Goal: Transaction & Acquisition: Download file/media

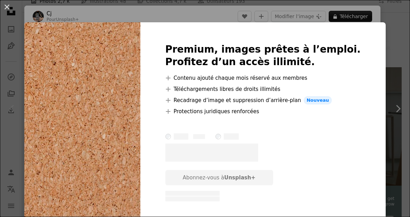
scroll to position [9, 0]
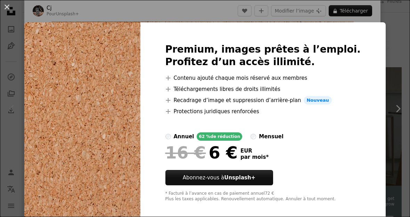
click at [375, 31] on div "An X shape Premium, images prêtes à l’emploi. Profitez d’un accès illimité. A p…" at bounding box center [205, 108] width 410 height 217
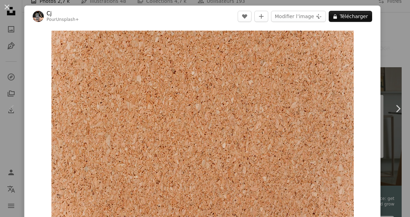
click at [350, 64] on img "Zoom sur cette image" at bounding box center [202, 132] width 303 height 202
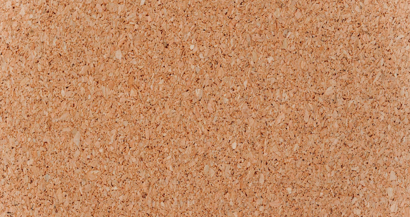
scroll to position [104, 0]
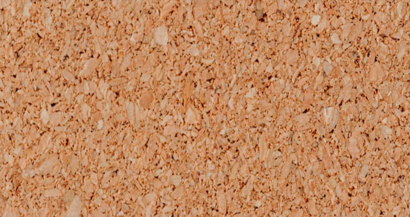
click at [166, 30] on img "Zoom arrière sur cette image" at bounding box center [205, 126] width 411 height 274
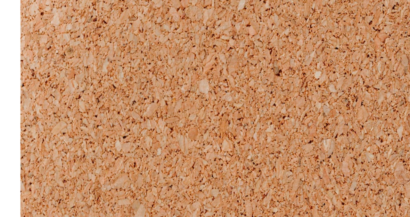
scroll to position [23, 0]
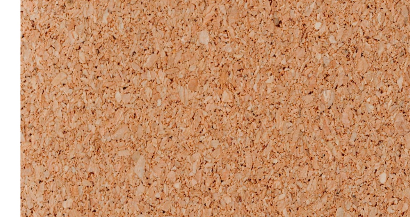
click at [168, 26] on img "Zoom sur cette image" at bounding box center [202, 108] width 303 height 202
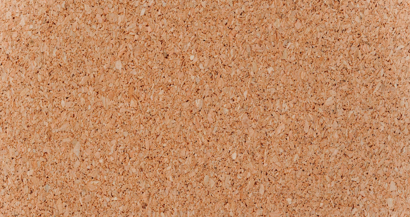
scroll to position [0, 0]
click at [396, 16] on img "Zoom arrière sur cette image" at bounding box center [205, 137] width 411 height 274
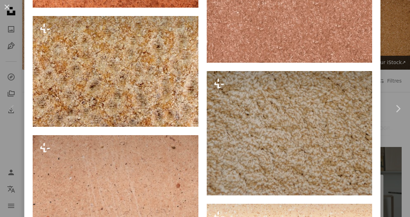
scroll to position [642, 0]
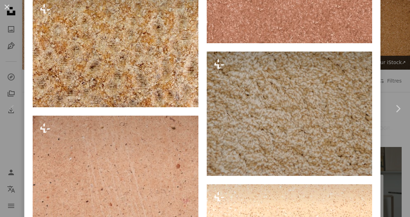
click at [397, 38] on div "An X shape Chevron left Chevron right Cj Pour Unsplash+ A heart A plus sign Mod…" at bounding box center [205, 108] width 410 height 217
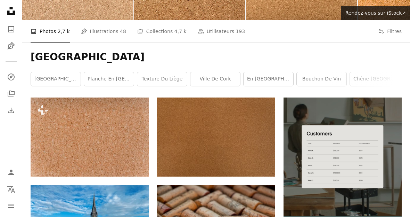
scroll to position [77, 0]
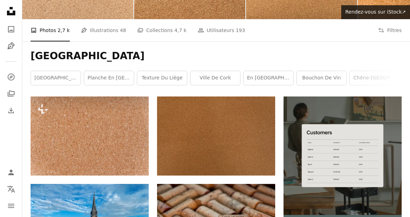
click at [261, 128] on img at bounding box center [216, 135] width 118 height 79
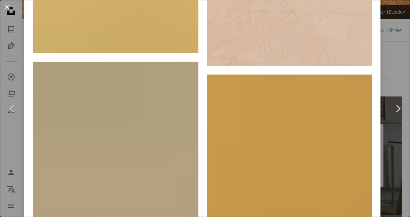
scroll to position [1253, 0]
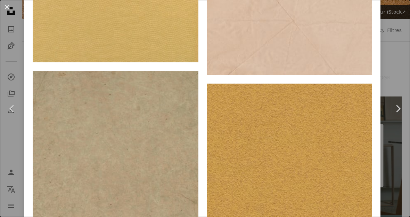
click at [401, 32] on div "An X shape Chevron left Chevron right [PERSON_NAME] sibilant A heart A plus sig…" at bounding box center [205, 108] width 410 height 217
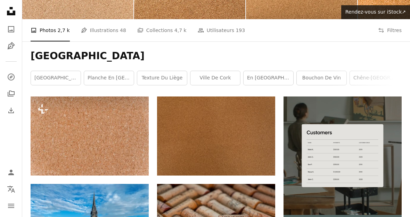
click at [118, 131] on img at bounding box center [90, 135] width 118 height 79
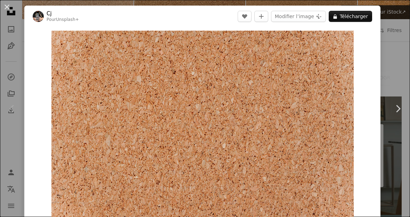
click at [397, 32] on div "An X shape Chevron left Chevron right Cj Pour Unsplash+ A heart A plus sign Mod…" at bounding box center [205, 108] width 410 height 217
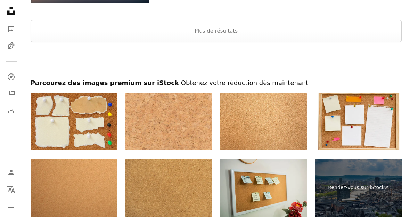
scroll to position [944, 0]
click at [288, 103] on img at bounding box center [263, 121] width 87 height 58
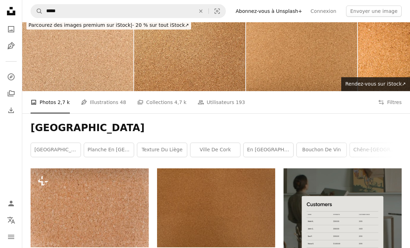
scroll to position [6, 0]
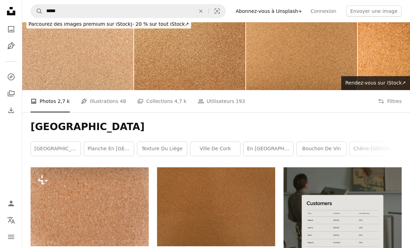
click at [181, 203] on img at bounding box center [216, 206] width 118 height 79
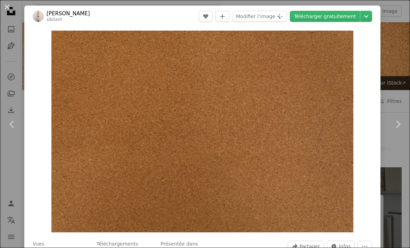
scroll to position [7, 0]
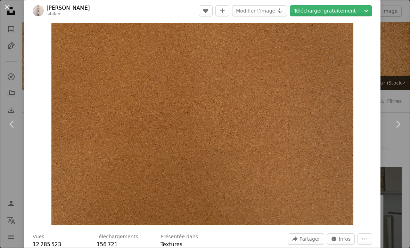
click at [188, 184] on img "Zoom sur cette image" at bounding box center [202, 124] width 302 height 202
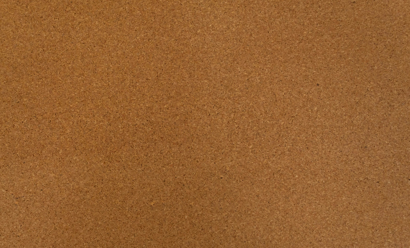
scroll to position [0, 0]
click at [393, 5] on img "Zoom arrière sur cette image" at bounding box center [205, 137] width 411 height 274
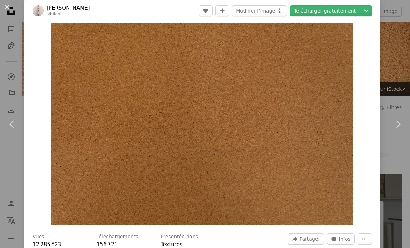
click at [371, 15] on button "Chevron down" at bounding box center [367, 10] width 12 height 11
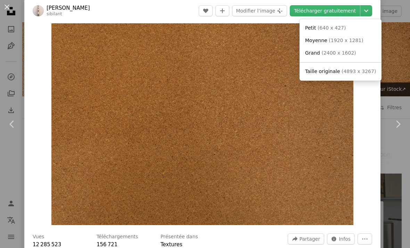
click at [402, 57] on dialog "An X shape Chevron left Chevron right [PERSON_NAME] sibilant A heart A plus sig…" at bounding box center [205, 124] width 410 height 248
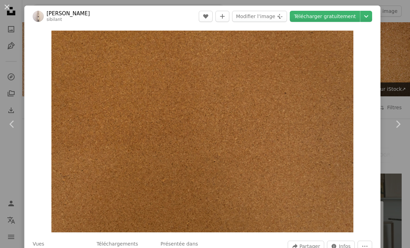
click at [372, 17] on icon "Chevron down" at bounding box center [366, 16] width 11 height 8
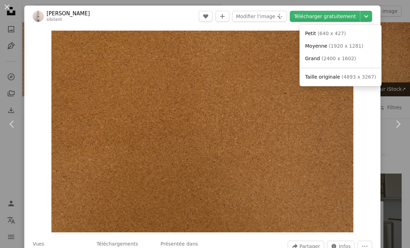
click at [371, 99] on dialog "An X shape Chevron left Chevron right [PERSON_NAME] sibilant A heart A plus sig…" at bounding box center [205, 124] width 410 height 248
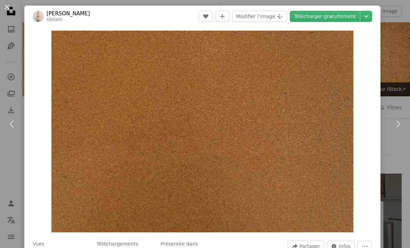
click at [389, 75] on div "An X shape Chevron left Chevron right [PERSON_NAME] sibilant A heart A plus sig…" at bounding box center [205, 124] width 410 height 248
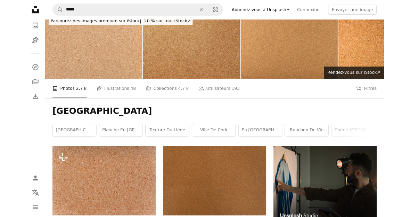
scroll to position [69, 0]
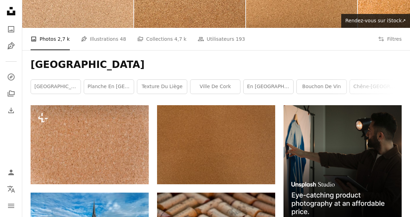
click at [174, 134] on img at bounding box center [216, 144] width 118 height 79
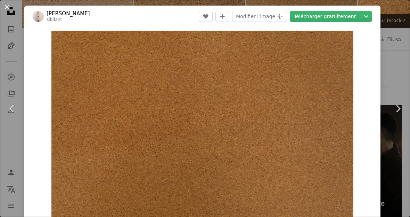
click at [372, 16] on icon "Chevron down" at bounding box center [366, 16] width 11 height 8
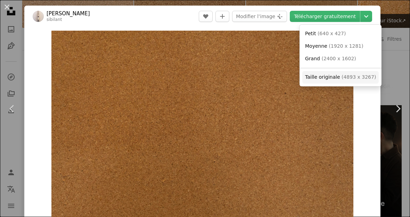
click at [360, 74] on span "( 4893 x 3267 )" at bounding box center [359, 77] width 34 height 6
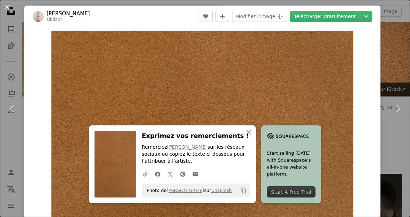
click at [9, 9] on button "An X shape" at bounding box center [7, 7] width 8 height 8
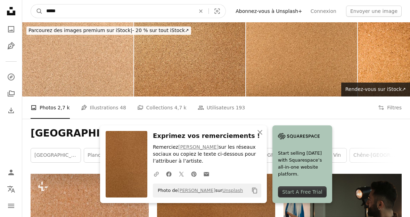
click at [121, 15] on input "*****" at bounding box center [118, 11] width 151 height 13
type input "*******"
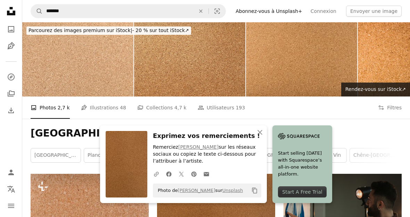
click at [10, 12] on icon "Unsplash logo Accueil Unsplash" at bounding box center [11, 11] width 14 height 14
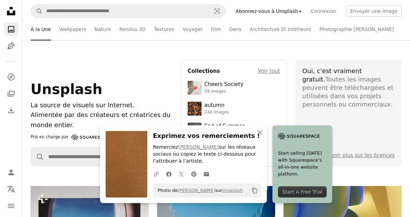
click at [259, 131] on icon "An X shape" at bounding box center [260, 132] width 8 height 8
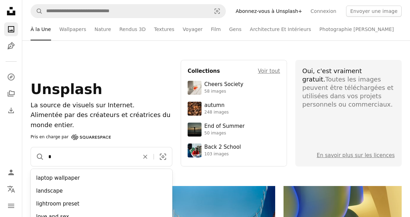
type input "*"
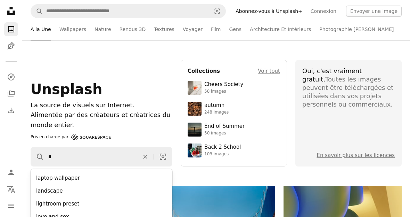
click at [118, 123] on p "Alimentée par des créateurs et créatrices du monde entier." at bounding box center [102, 120] width 142 height 20
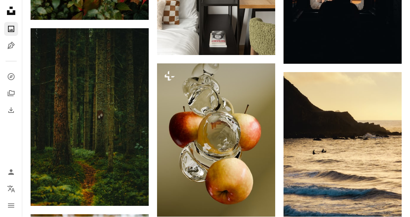
scroll to position [1103, 0]
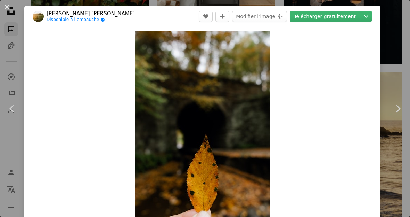
click at [7, 11] on button "An X shape" at bounding box center [7, 7] width 8 height 8
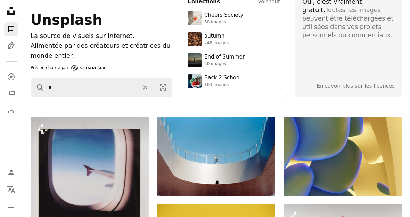
scroll to position [52, 0]
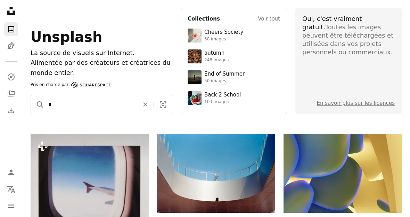
click at [84, 101] on input "*" at bounding box center [90, 104] width 93 height 19
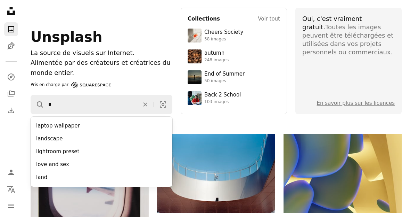
click at [148, 104] on icon "An X shape" at bounding box center [145, 104] width 17 height 7
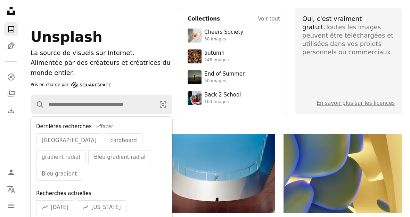
click at [15, 30] on link "A photo" at bounding box center [11, 29] width 14 height 14
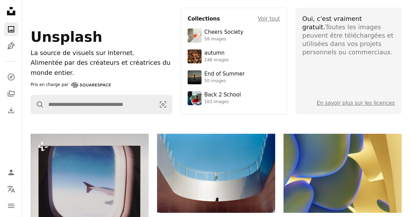
click at [17, 11] on icon "Unsplash logo Accueil Unsplash" at bounding box center [11, 11] width 14 height 14
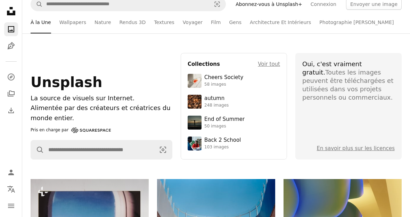
scroll to position [0, 0]
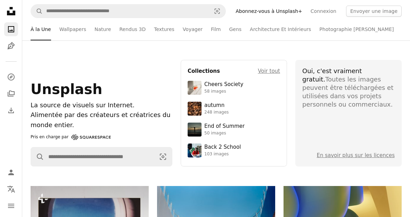
click at [63, 31] on link "Wallpapers" at bounding box center [72, 29] width 27 height 22
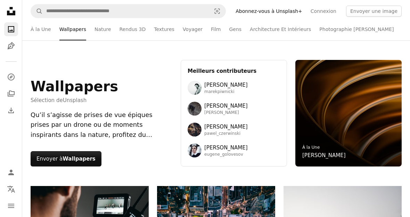
click at [154, 174] on div "Wallpapers Sélection de Unsplash Qu’il s’agisse de prises de vue épiques prises…" at bounding box center [216, 112] width 388 height 145
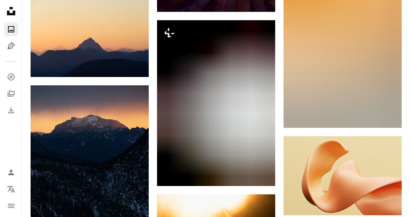
scroll to position [997, 0]
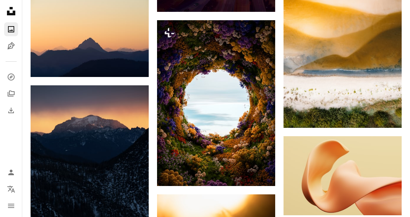
click at [185, 152] on img at bounding box center [216, 103] width 118 height 166
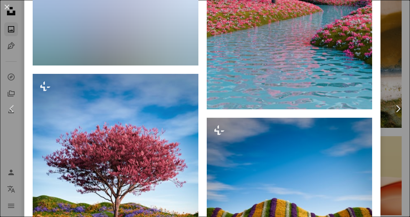
scroll to position [1645, 0]
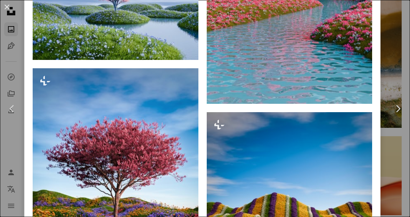
click at [6, 8] on button "An X shape" at bounding box center [7, 7] width 8 height 8
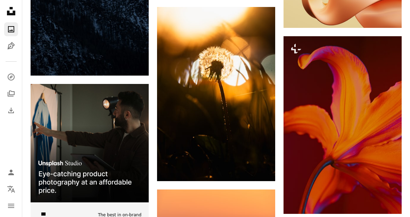
scroll to position [1190, 0]
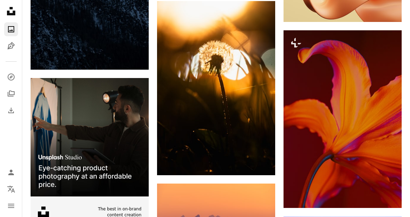
click at [374, 100] on img at bounding box center [343, 118] width 118 height 177
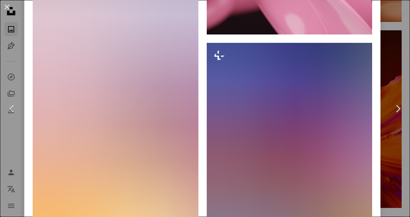
scroll to position [6247, 0]
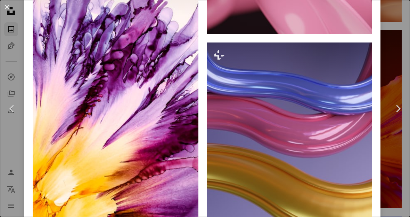
click at [16, 142] on link "Chevron left" at bounding box center [12, 108] width 24 height 67
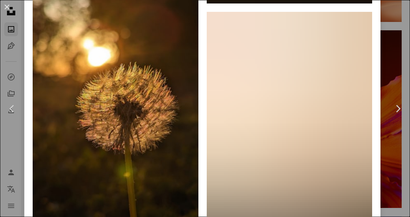
scroll to position [1005, 0]
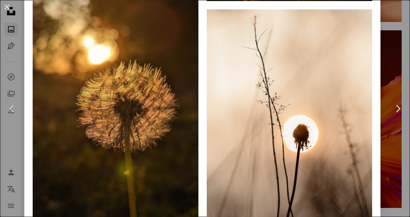
click at [397, 96] on div "An X shape Chevron left Chevron right Maksim Samuilionak Disponible à l’embauch…" at bounding box center [205, 108] width 410 height 217
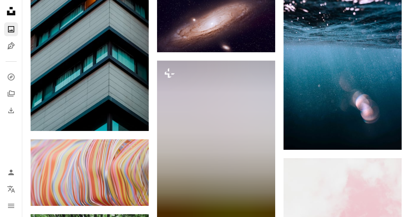
scroll to position [2582, 0]
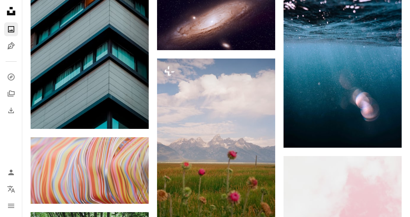
click at [184, 155] on img at bounding box center [216, 138] width 118 height 161
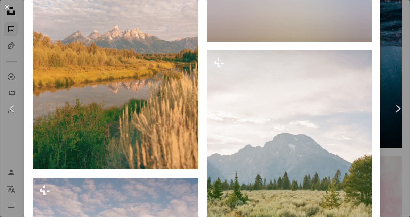
scroll to position [1271, 0]
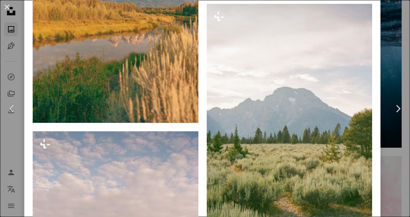
click at [396, 97] on div "An X shape Chevron left Chevron right Hans Pour Unsplash+ A heart A plus sign M…" at bounding box center [205, 108] width 410 height 217
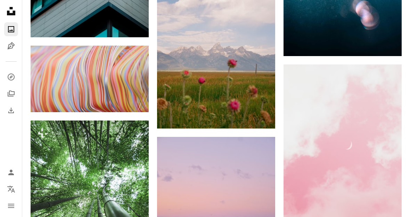
click at [94, 181] on img at bounding box center [90, 195] width 118 height 148
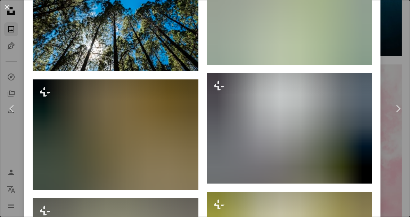
scroll to position [659, 0]
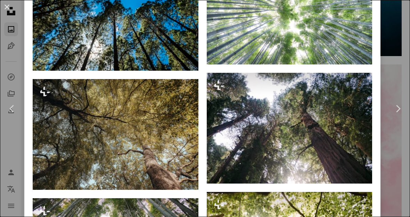
click at [394, 97] on div "An X shape Chevron left Chevron right [PERSON_NAME] Pour Unsplash+ A heart A pl…" at bounding box center [205, 108] width 410 height 217
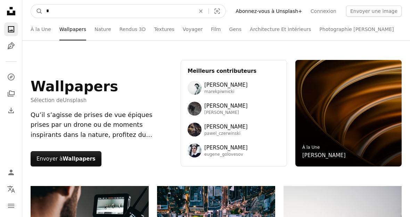
click at [55, 11] on input "*" at bounding box center [118, 11] width 151 height 13
type input "*"
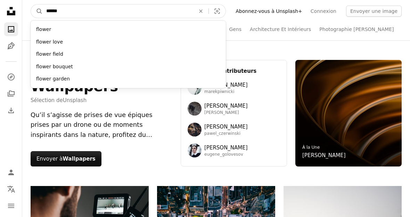
type input "******"
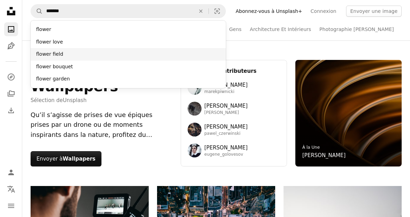
click at [45, 56] on div "flower field" at bounding box center [128, 54] width 195 height 13
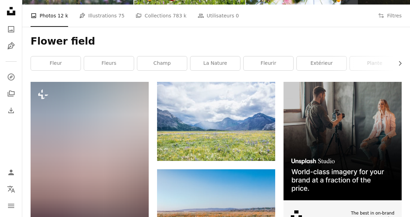
scroll to position [94, 0]
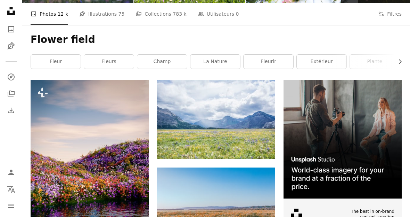
click at [185, 141] on link "[PERSON_NAME]" at bounding box center [207, 144] width 58 height 7
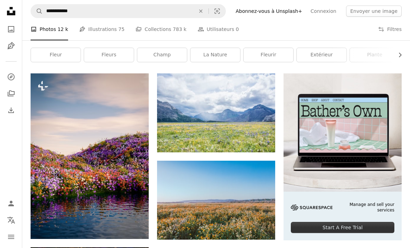
scroll to position [98, 0]
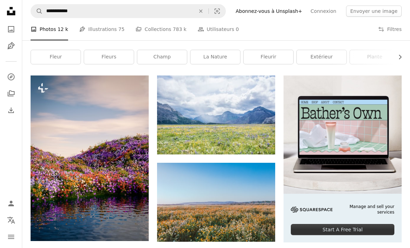
click at [188, 105] on img at bounding box center [216, 114] width 118 height 79
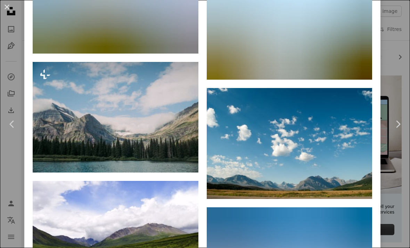
scroll to position [1470, 0]
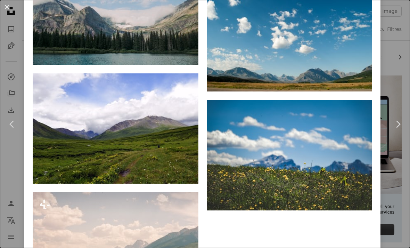
click at [397, 92] on link "Chevron right" at bounding box center [398, 124] width 24 height 67
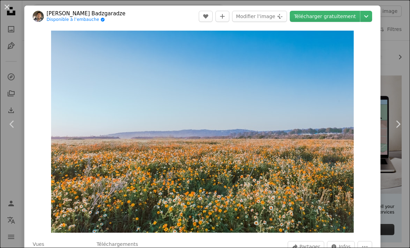
scroll to position [13, 0]
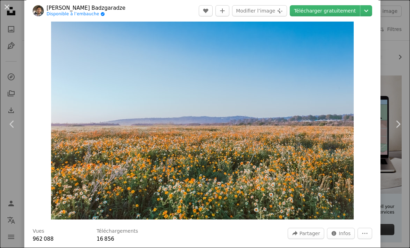
click at [398, 86] on div "An X shape Chevron left Chevron right [PERSON_NAME] Badzgaradze Disponible à l’…" at bounding box center [205, 124] width 410 height 248
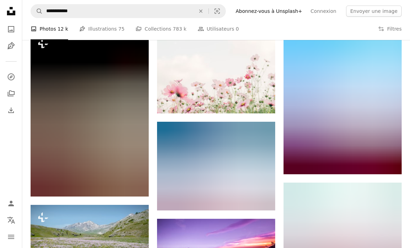
scroll to position [665, 0]
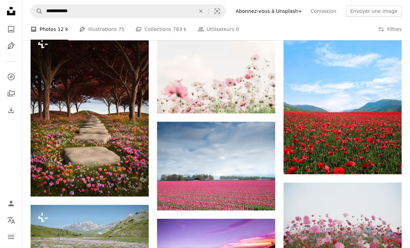
click at [240, 70] on img at bounding box center [216, 74] width 118 height 79
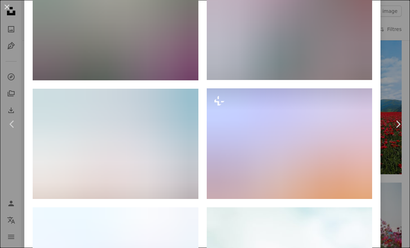
scroll to position [1968, 0]
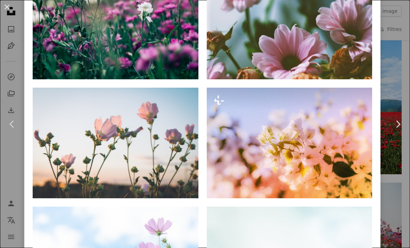
click at [401, 125] on link "Chevron right" at bounding box center [398, 124] width 24 height 67
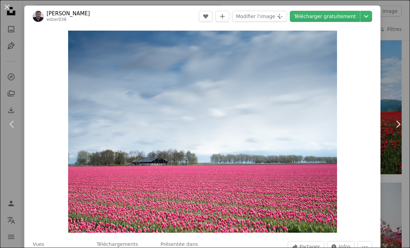
click at [390, 42] on div "An X shape Chevron left Chevron right [PERSON_NAME] edzer038 A heart A plus sig…" at bounding box center [205, 124] width 410 height 248
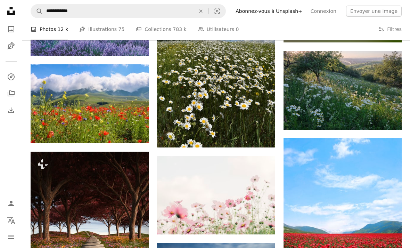
scroll to position [543, 0]
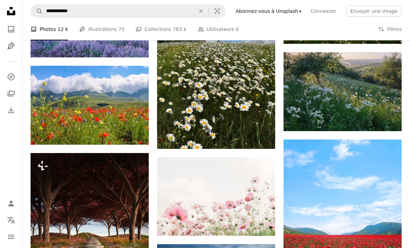
click at [385, 27] on button "Filters Filtres" at bounding box center [390, 29] width 24 height 22
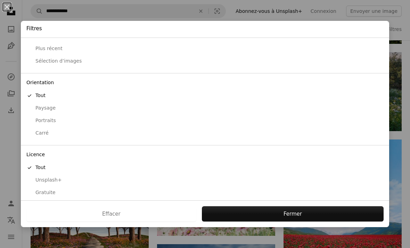
scroll to position [15, 0]
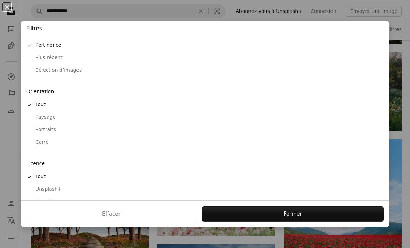
click at [9, 79] on div "An X shape Filtres Classer par A checkmark Pertinence Plus récent Sélection d’i…" at bounding box center [205, 124] width 410 height 248
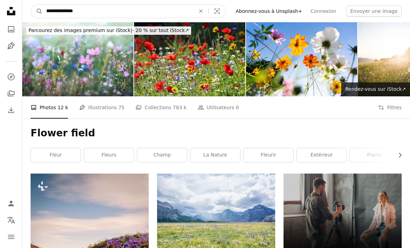
type input "**********"
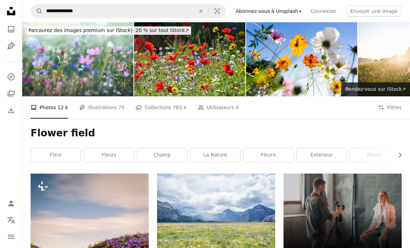
click at [207, 16] on button "An X shape" at bounding box center [200, 11] width 15 height 13
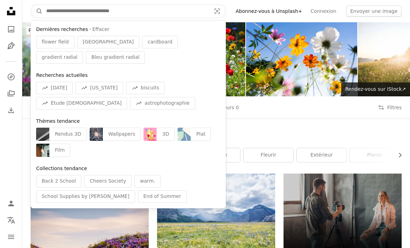
click at [194, 12] on input "Rechercher des visuels sur tout le site" at bounding box center [126, 11] width 166 height 13
click at [194, 11] on input "Rechercher des visuels sur tout le site" at bounding box center [126, 11] width 166 height 13
click at [183, 11] on input "Rechercher des visuels sur tout le site" at bounding box center [126, 11] width 166 height 13
click at [172, 15] on input "Rechercher des visuels sur tout le site" at bounding box center [126, 11] width 166 height 13
click at [195, 11] on input "Rechercher des visuels sur tout le site" at bounding box center [126, 11] width 166 height 13
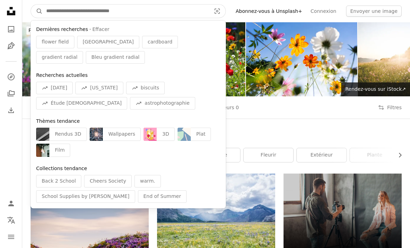
click at [194, 11] on input "Rechercher des visuels sur tout le site" at bounding box center [126, 11] width 166 height 13
click at [192, 11] on input "Rechercher des visuels sur tout le site" at bounding box center [126, 11] width 166 height 13
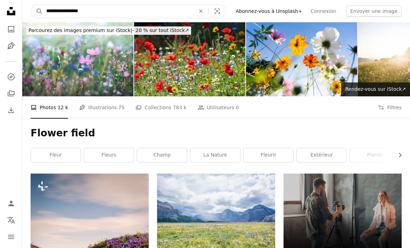
type input "**********"
click at [37, 11] on button "A magnifying glass" at bounding box center [37, 11] width 12 height 13
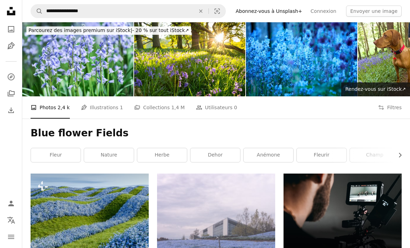
click at [207, 14] on button "An X shape" at bounding box center [200, 11] width 15 height 13
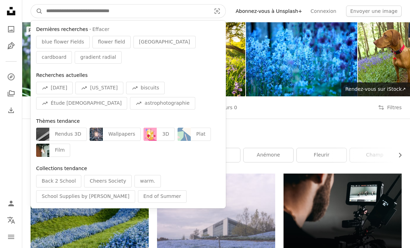
click at [187, 16] on input "Rechercher des visuels sur tout le site" at bounding box center [126, 11] width 166 height 13
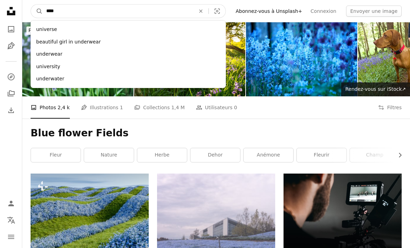
type input "*****"
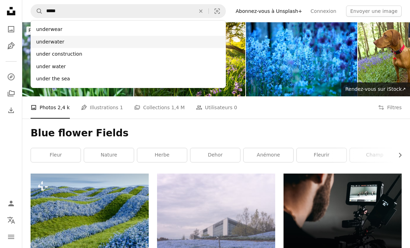
click at [64, 40] on div "underwater" at bounding box center [128, 42] width 195 height 13
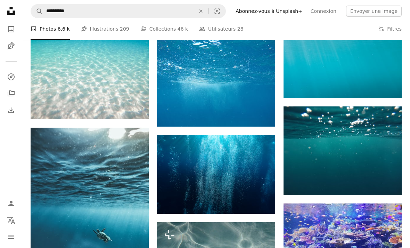
scroll to position [475, 0]
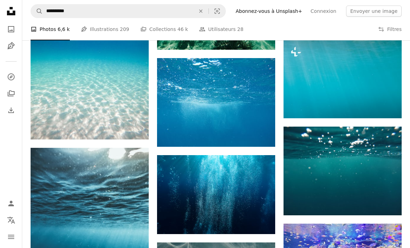
click at [372, 84] on img at bounding box center [343, 78] width 118 height 79
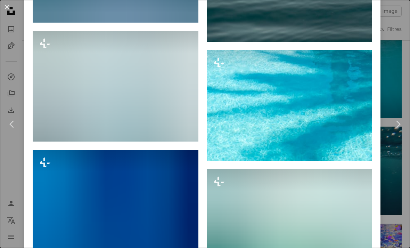
scroll to position [1390, 0]
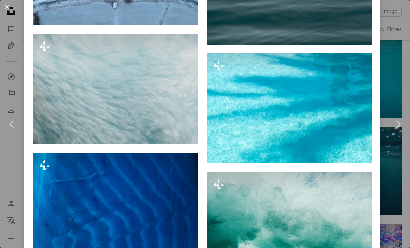
click at [281, 123] on img at bounding box center [290, 108] width 166 height 111
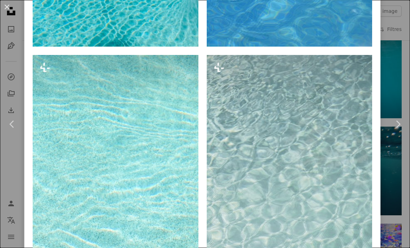
scroll to position [843, 0]
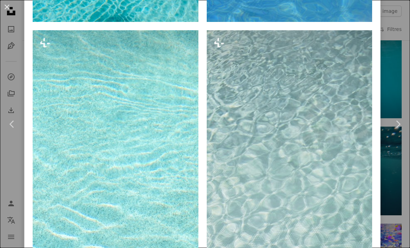
click at [6, 7] on button "An X shape" at bounding box center [7, 7] width 8 height 8
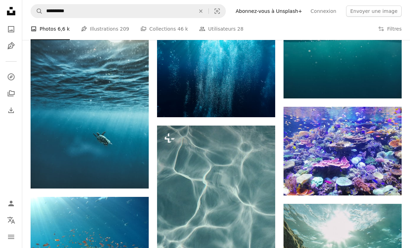
scroll to position [592, 0]
click at [370, 129] on img at bounding box center [343, 151] width 118 height 89
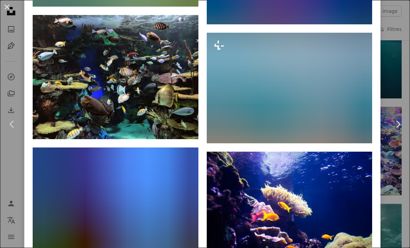
scroll to position [1705, 0]
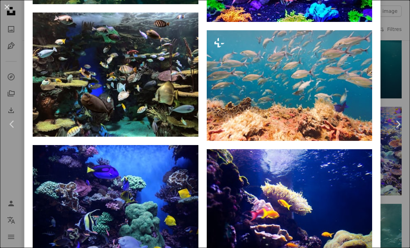
click at [6, 6] on button "An X shape" at bounding box center [7, 7] width 8 height 8
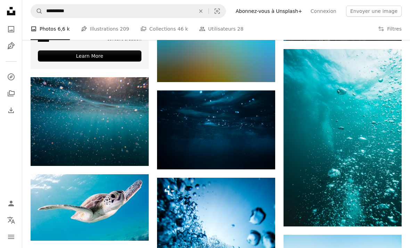
scroll to position [1248, 0]
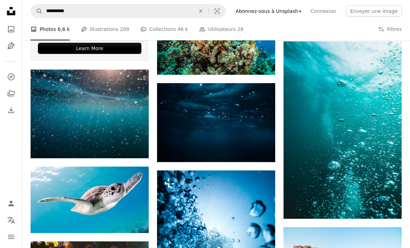
click at [255, 124] on img at bounding box center [216, 122] width 118 height 79
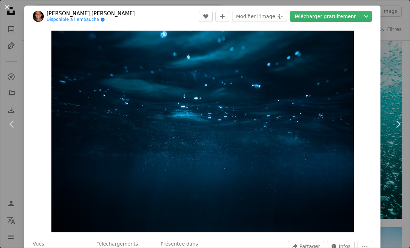
click at [389, 111] on link "Chevron right" at bounding box center [398, 124] width 24 height 67
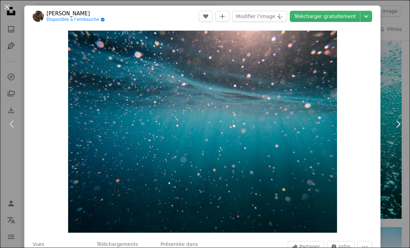
click at [10, 9] on button "An X shape" at bounding box center [7, 7] width 8 height 8
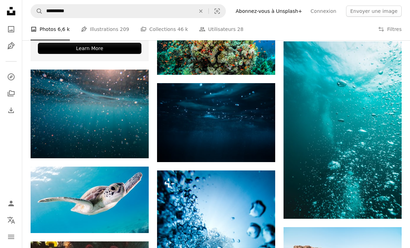
scroll to position [1176, 0]
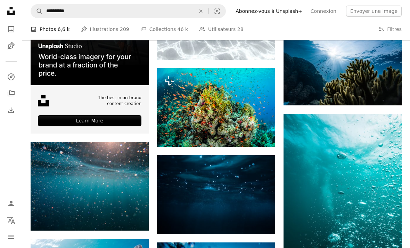
click at [203, 13] on icon "An X shape" at bounding box center [200, 11] width 15 height 6
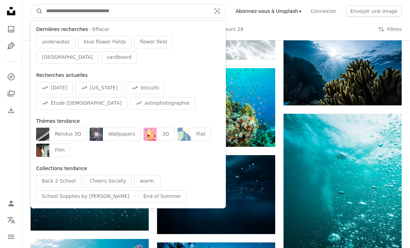
click at [192, 12] on input "Rechercher des visuels sur tout le site" at bounding box center [126, 11] width 166 height 13
click at [191, 12] on input "Rechercher des visuels sur tout le site" at bounding box center [126, 11] width 166 height 13
paste input "**********"
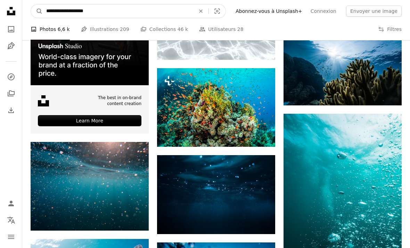
type input "**********"
click at [37, 11] on button "A magnifying glass" at bounding box center [37, 11] width 12 height 13
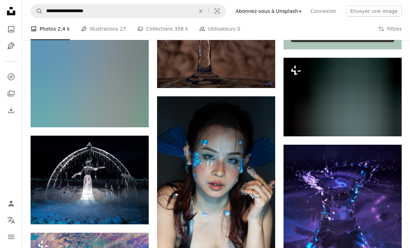
scroll to position [291, 0]
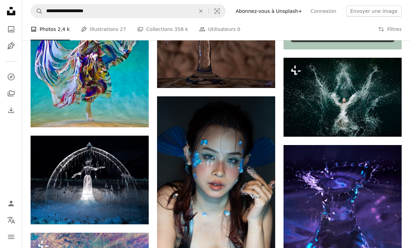
click at [386, 181] on img at bounding box center [343, 204] width 118 height 118
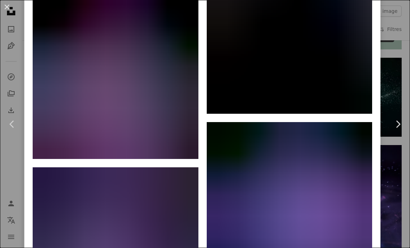
scroll to position [848, 0]
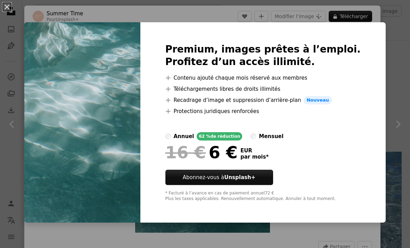
click at [373, 43] on div "An X shape Premium, images prêtes à l’emploi. Profitez d’un accès illimité. A p…" at bounding box center [205, 124] width 410 height 248
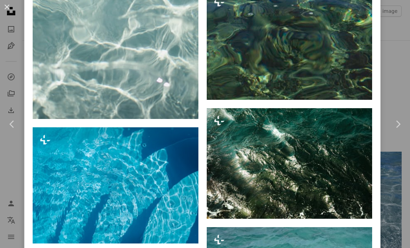
scroll to position [507, 0]
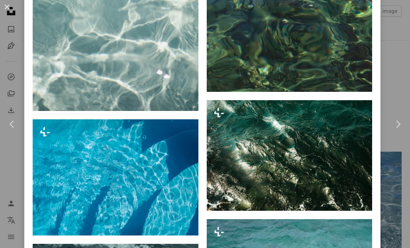
click at [337, 53] on img at bounding box center [290, 36] width 166 height 111
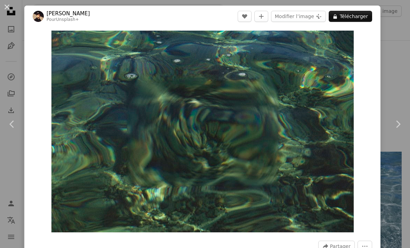
click at [393, 17] on div "An X shape Chevron left Chevron right Antonio Verdín Pour Unsplash+ A heart A p…" at bounding box center [205, 124] width 410 height 248
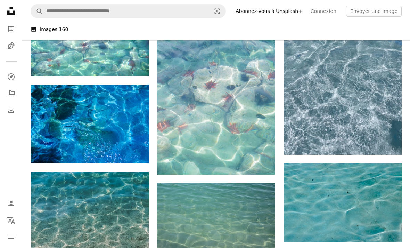
scroll to position [154, 0]
click at [255, 127] on img at bounding box center [216, 85] width 118 height 177
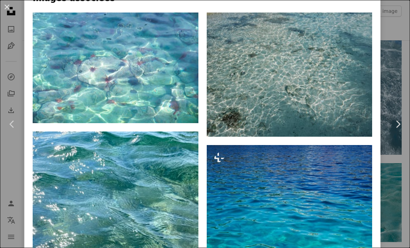
scroll to position [466, 0]
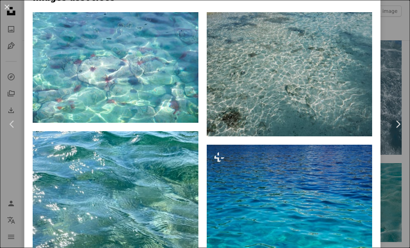
click at [316, 94] on img at bounding box center [290, 74] width 166 height 124
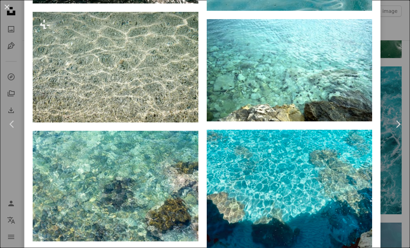
scroll to position [2651, 0]
